Goal: Task Accomplishment & Management: Use online tool/utility

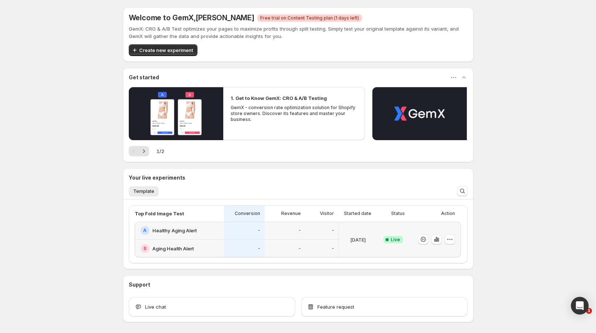
click at [240, 241] on div "-" at bounding box center [244, 249] width 41 height 18
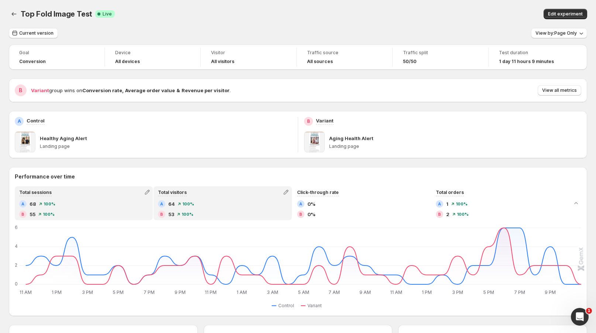
click at [272, 204] on div "A 64 100 %" at bounding box center [222, 203] width 129 height 7
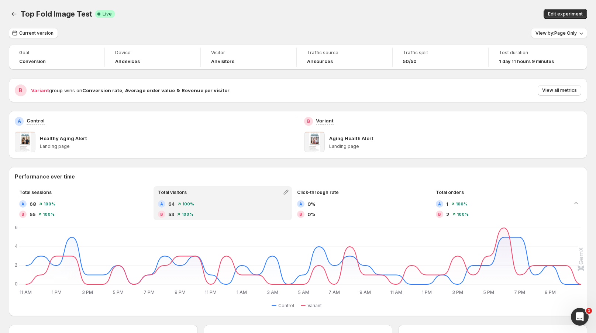
click at [570, 92] on span "View all metrics" at bounding box center [559, 90] width 35 height 6
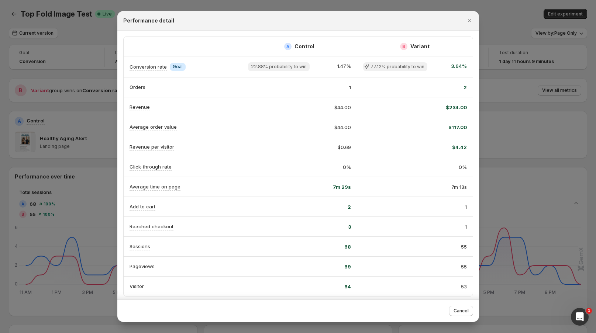
click at [469, 21] on icon "Close" at bounding box center [469, 20] width 3 height 3
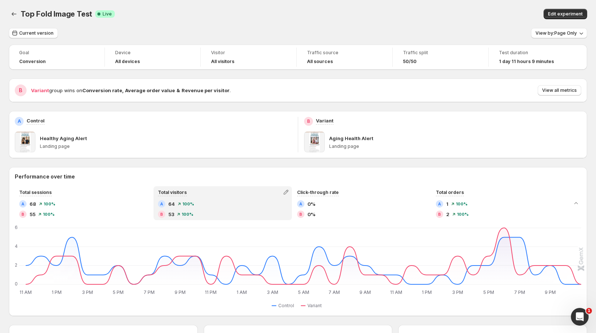
click at [420, 63] on div "50/50" at bounding box center [440, 62] width 75 height 6
click at [410, 54] on span "Traffic split" at bounding box center [440, 53] width 75 height 6
click at [569, 12] on span "Edit experiment" at bounding box center [565, 14] width 35 height 6
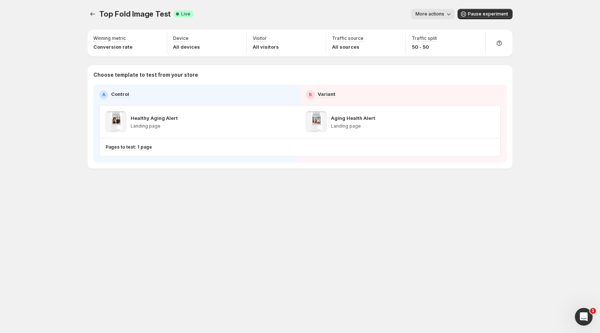
click at [425, 48] on p "50 - 50" at bounding box center [424, 46] width 25 height 7
click at [478, 38] on icon "button" at bounding box center [476, 39] width 5 height 5
drag, startPoint x: 477, startPoint y: 56, endPoint x: 466, endPoint y: 57, distance: 10.7
type input "**"
click at [466, 57] on input "range" at bounding box center [476, 55] width 106 height 10
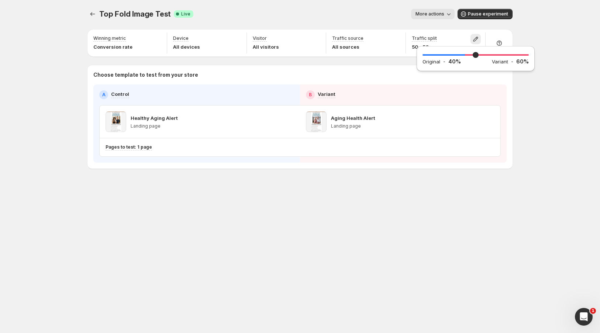
click at [542, 19] on div "Top Fold Image Test. This page is ready Top Fold Image Test Success Complete Li…" at bounding box center [300, 166] width 600 height 333
